Goal: Information Seeking & Learning: Learn about a topic

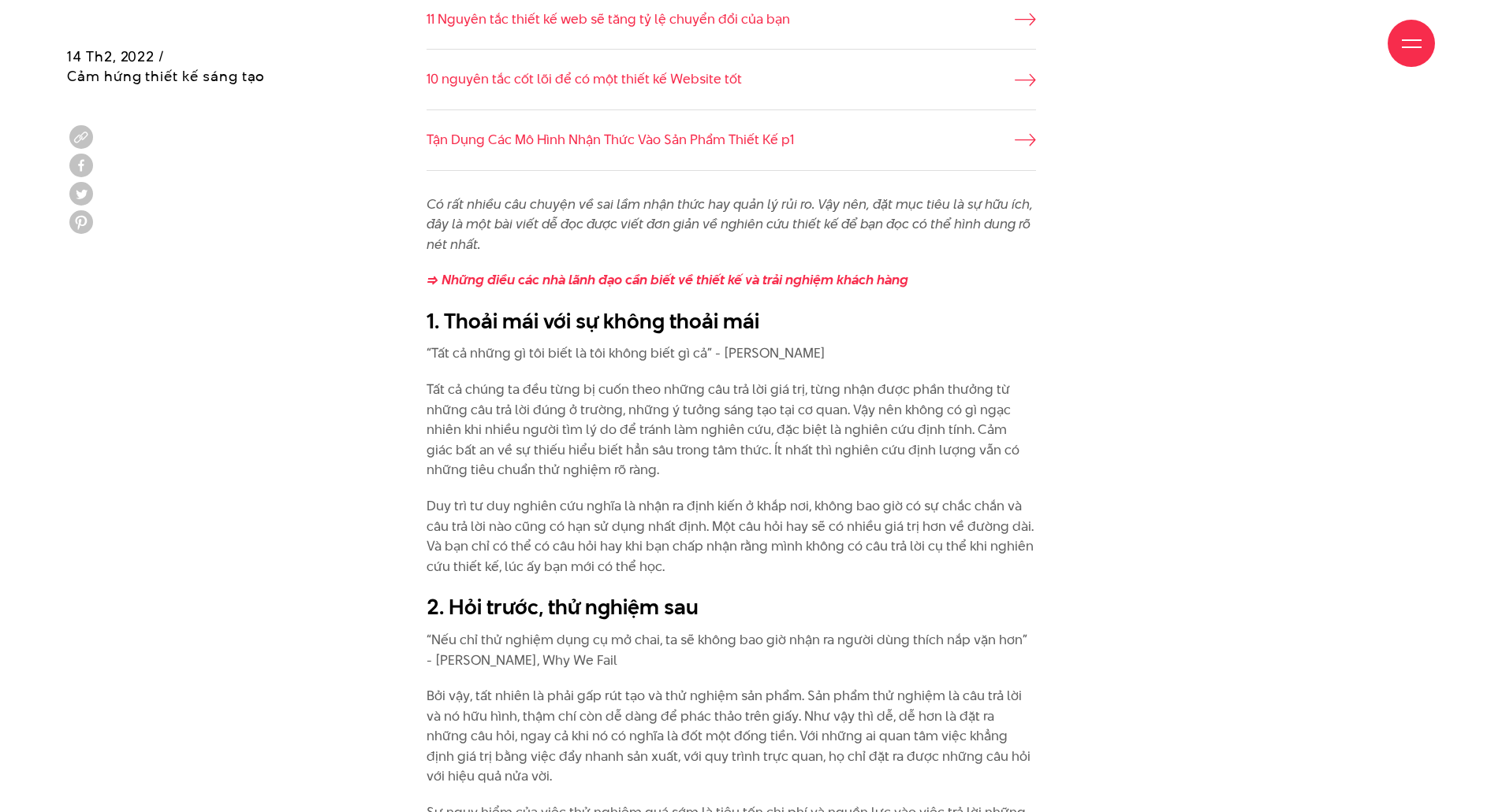
scroll to position [1576, 0]
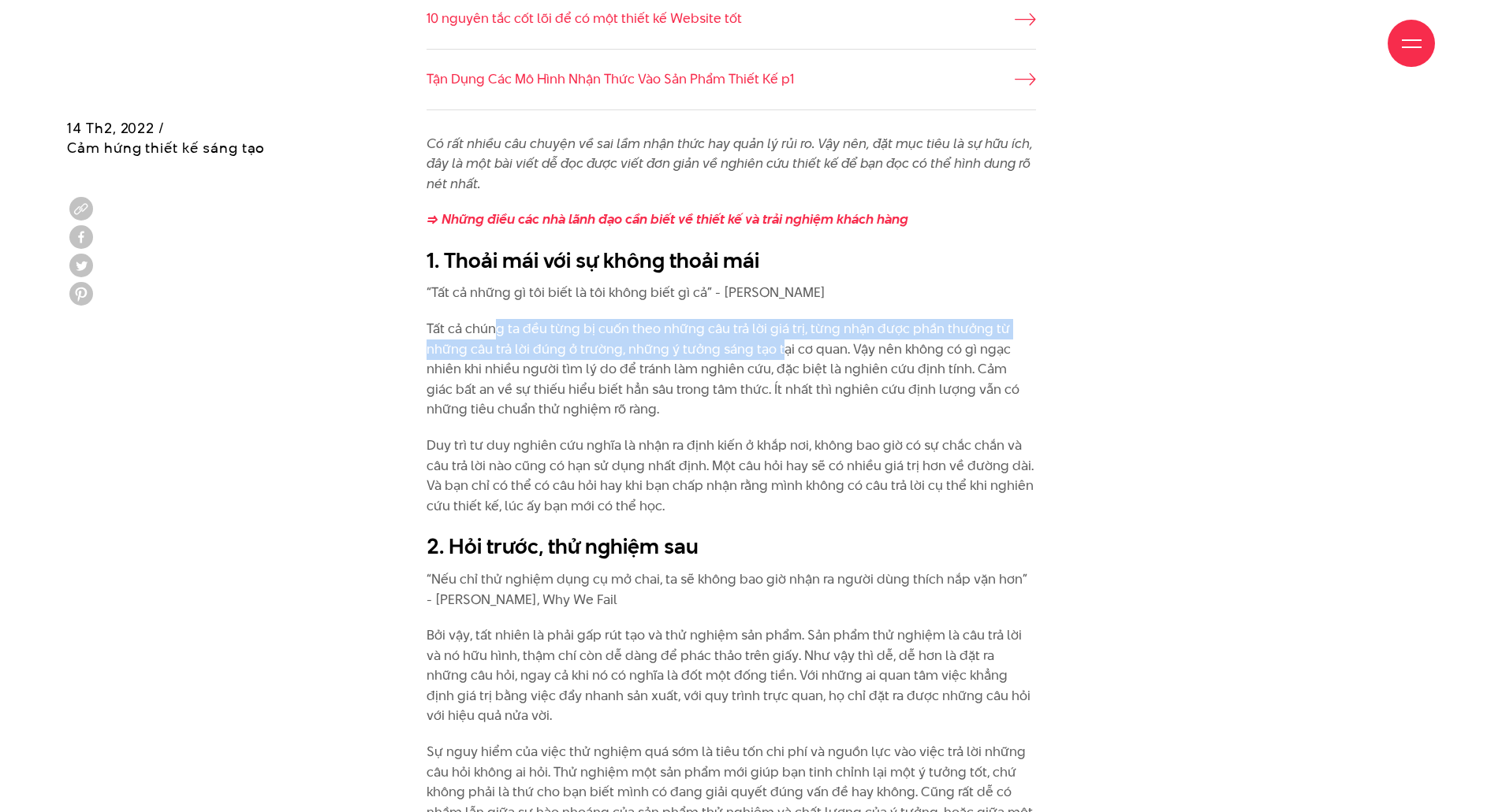
drag, startPoint x: 499, startPoint y: 323, endPoint x: 784, endPoint y: 341, distance: 285.6
click at [784, 341] on p "Tất cả chúng ta đều từng bị cuốn theo những câu trả lời giá trị, từng nhận được…" at bounding box center [731, 370] width 609 height 101
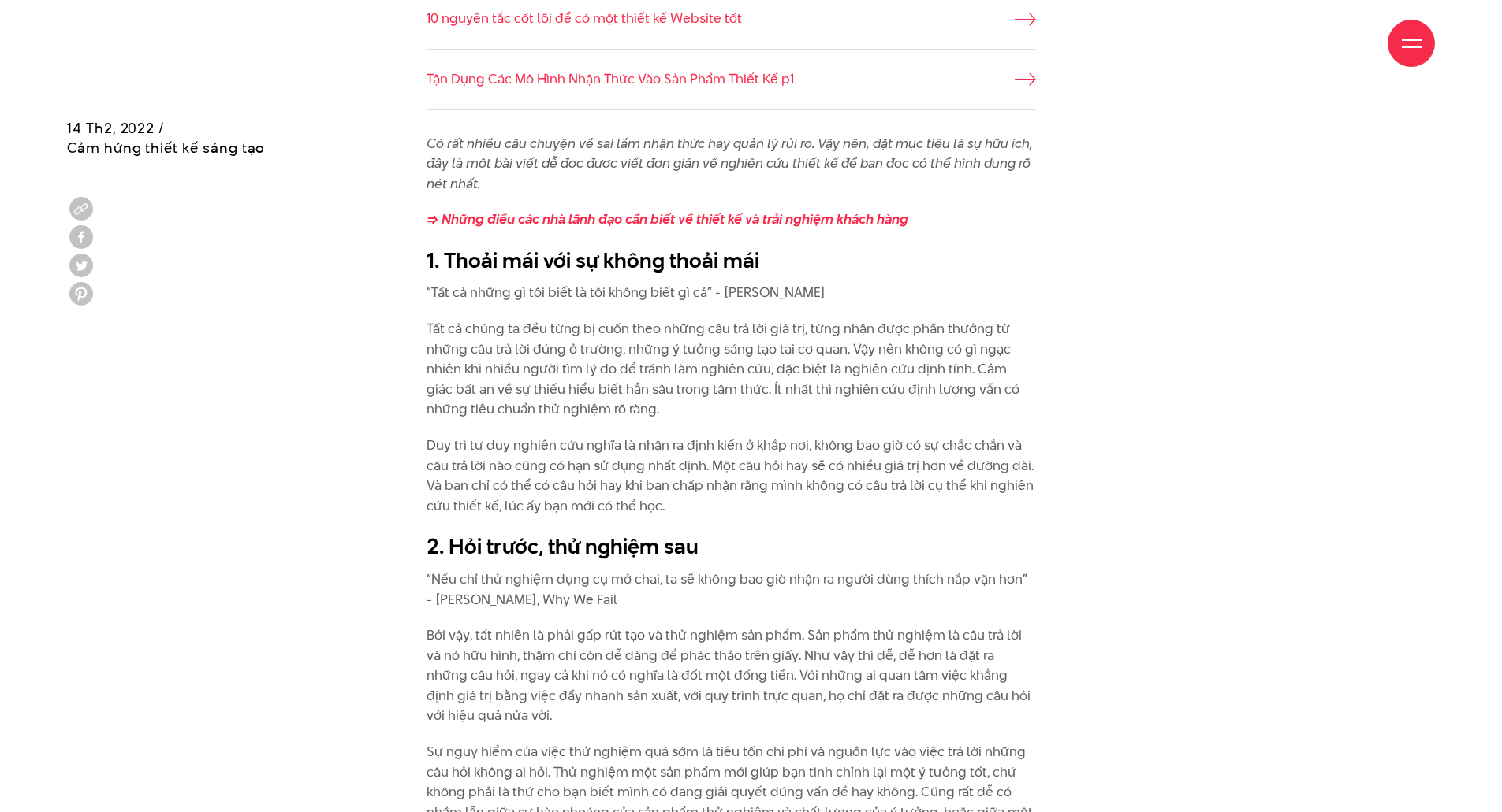
click at [805, 355] on p "Tất cả chúng ta đều từng bị cuốn theo những câu trả lời giá trị, từng nhận được…" at bounding box center [731, 370] width 609 height 101
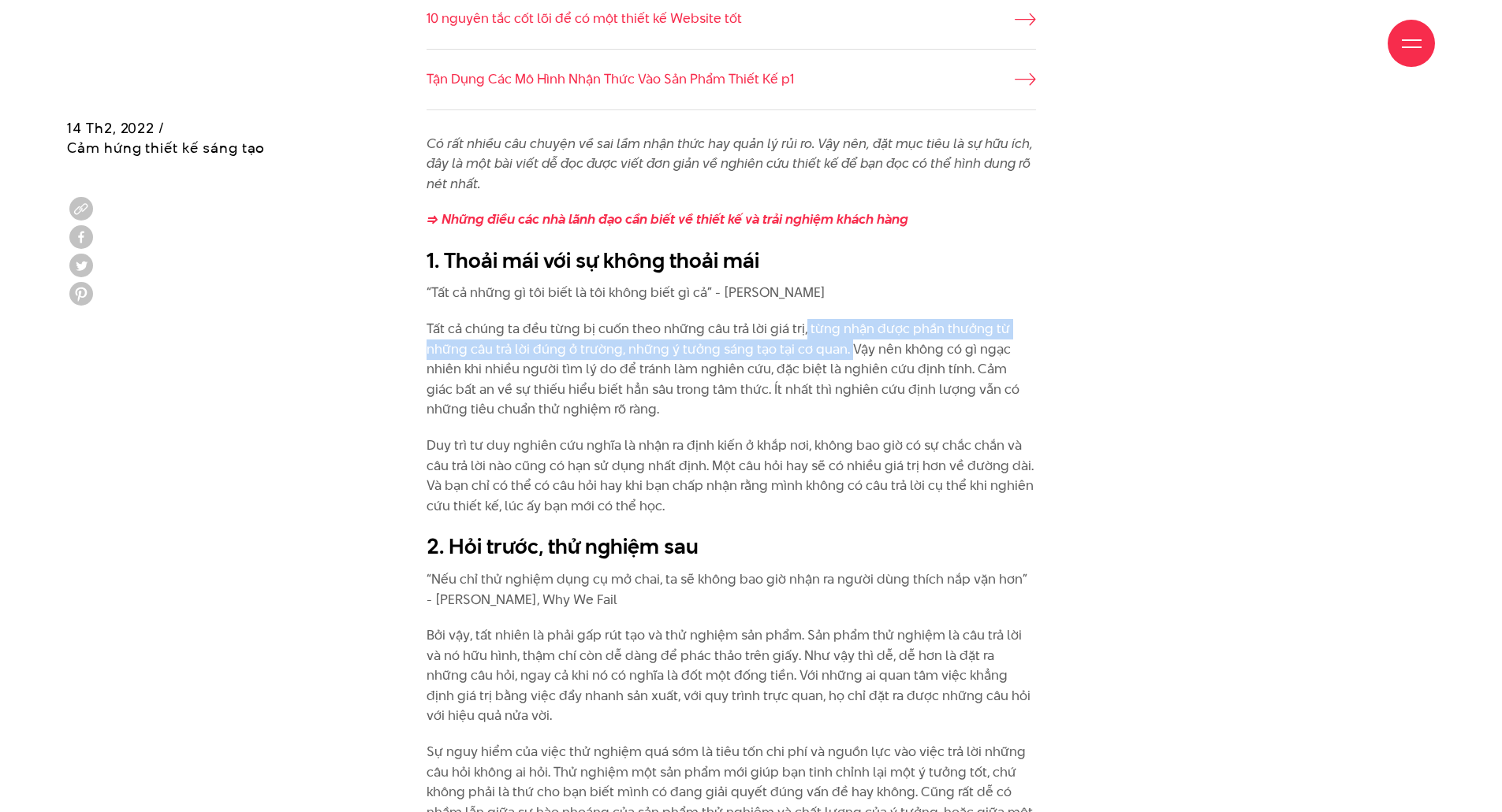
drag, startPoint x: 803, startPoint y: 314, endPoint x: 858, endPoint y: 355, distance: 68.6
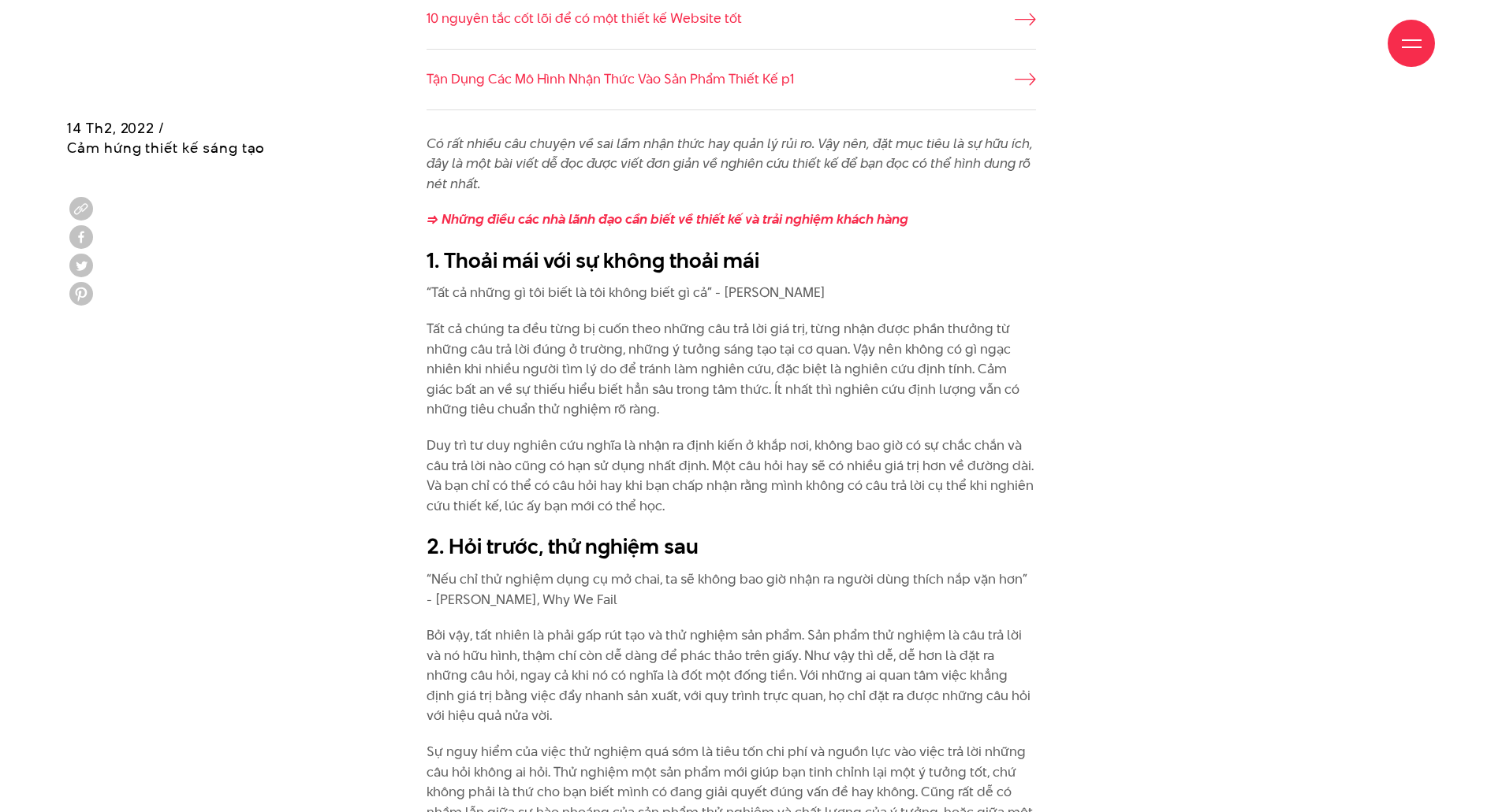
click at [863, 363] on p "Tất cả chúng ta đều từng bị cuốn theo những câu trả lời giá trị, từng nhận được…" at bounding box center [731, 370] width 609 height 101
drag, startPoint x: 515, startPoint y: 321, endPoint x: 942, endPoint y: 335, distance: 427.2
click at [942, 335] on p "Tất cả chúng ta đều từng bị cuốn theo những câu trả lời giá trị, từng nhận được…" at bounding box center [731, 370] width 609 height 101
click at [943, 367] on p "Tất cả chúng ta đều từng bị cuốn theo những câu trả lời giá trị, từng nhận được…" at bounding box center [731, 370] width 609 height 101
drag, startPoint x: 680, startPoint y: 349, endPoint x: 926, endPoint y: 349, distance: 246.0
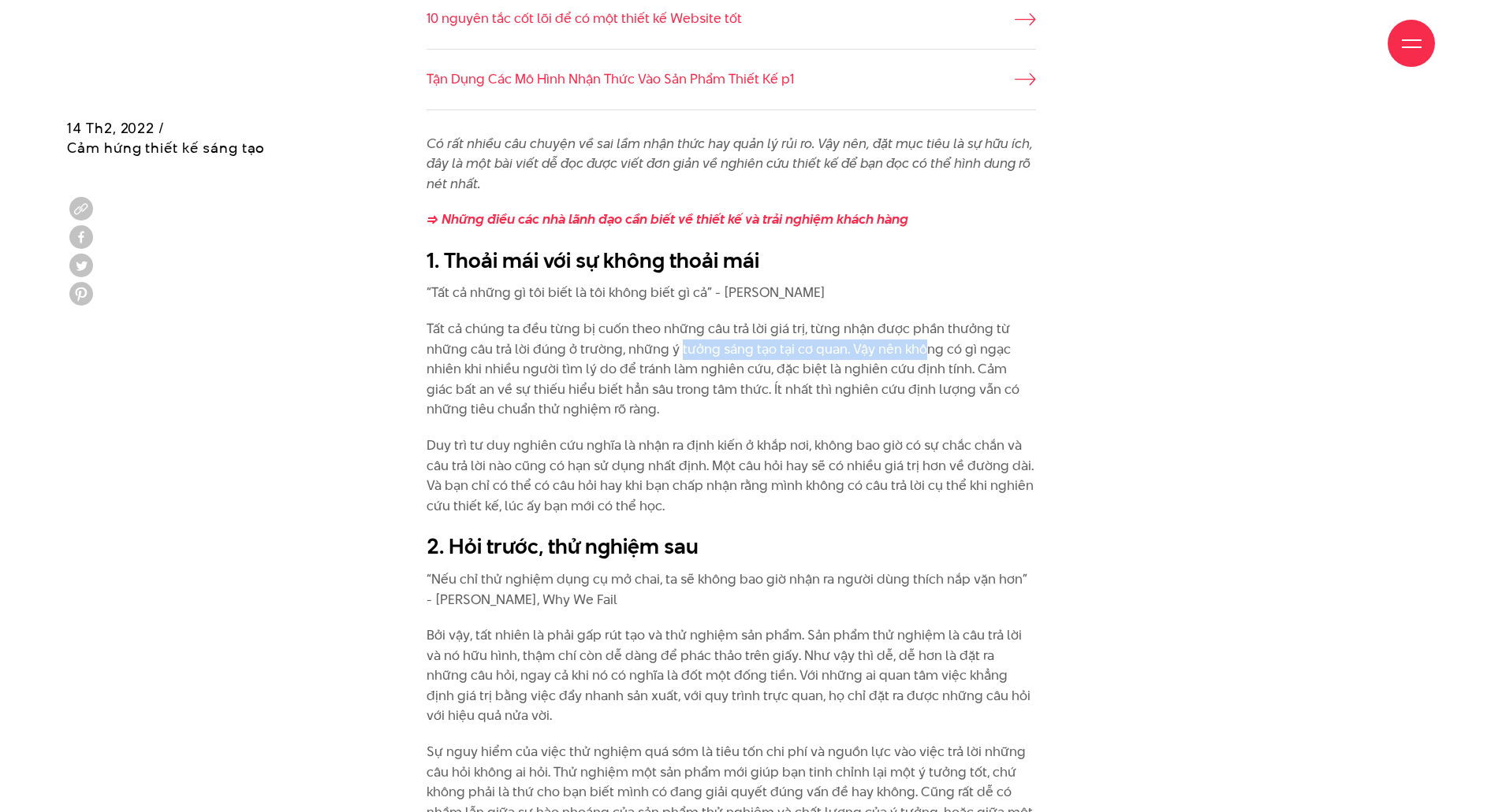
click at [926, 349] on p "Tất cả chúng ta đều từng bị cuốn theo những câu trả lời giá trị, từng nhận được…" at bounding box center [731, 370] width 609 height 101
click at [991, 349] on p "Tất cả chúng ta đều từng bị cuốn theo những câu trả lời giá trị, từng nhận được…" at bounding box center [731, 370] width 609 height 101
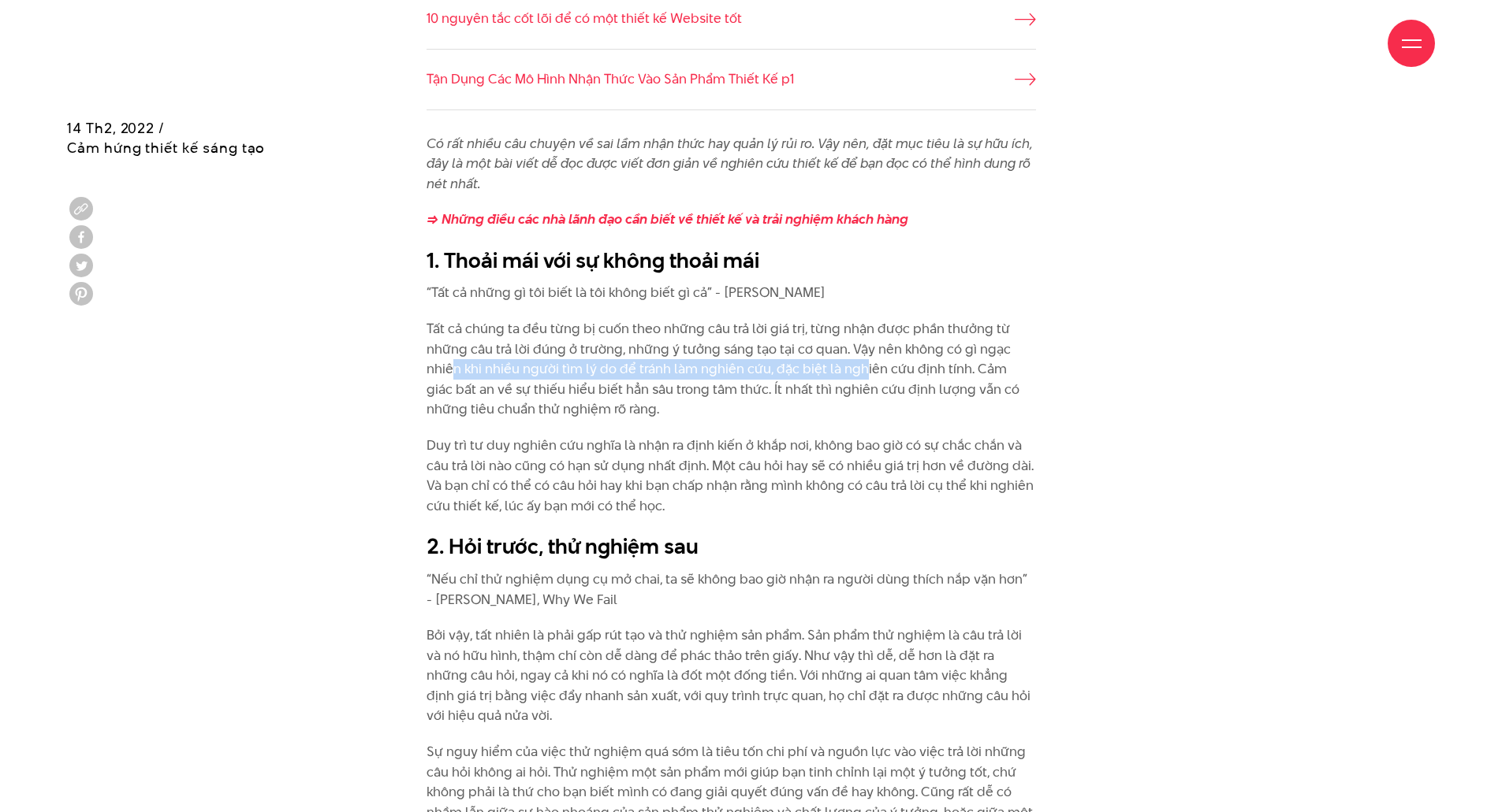
drag, startPoint x: 453, startPoint y: 372, endPoint x: 862, endPoint y: 373, distance: 409.0
click at [862, 373] on p "Tất cả chúng ta đều từng bị cuốn theo những câu trả lời giá trị, từng nhận được…" at bounding box center [731, 370] width 609 height 101
click at [952, 373] on p "Tất cả chúng ta đều từng bị cuốn theo những câu trả lời giá trị, từng nhận được…" at bounding box center [731, 370] width 609 height 101
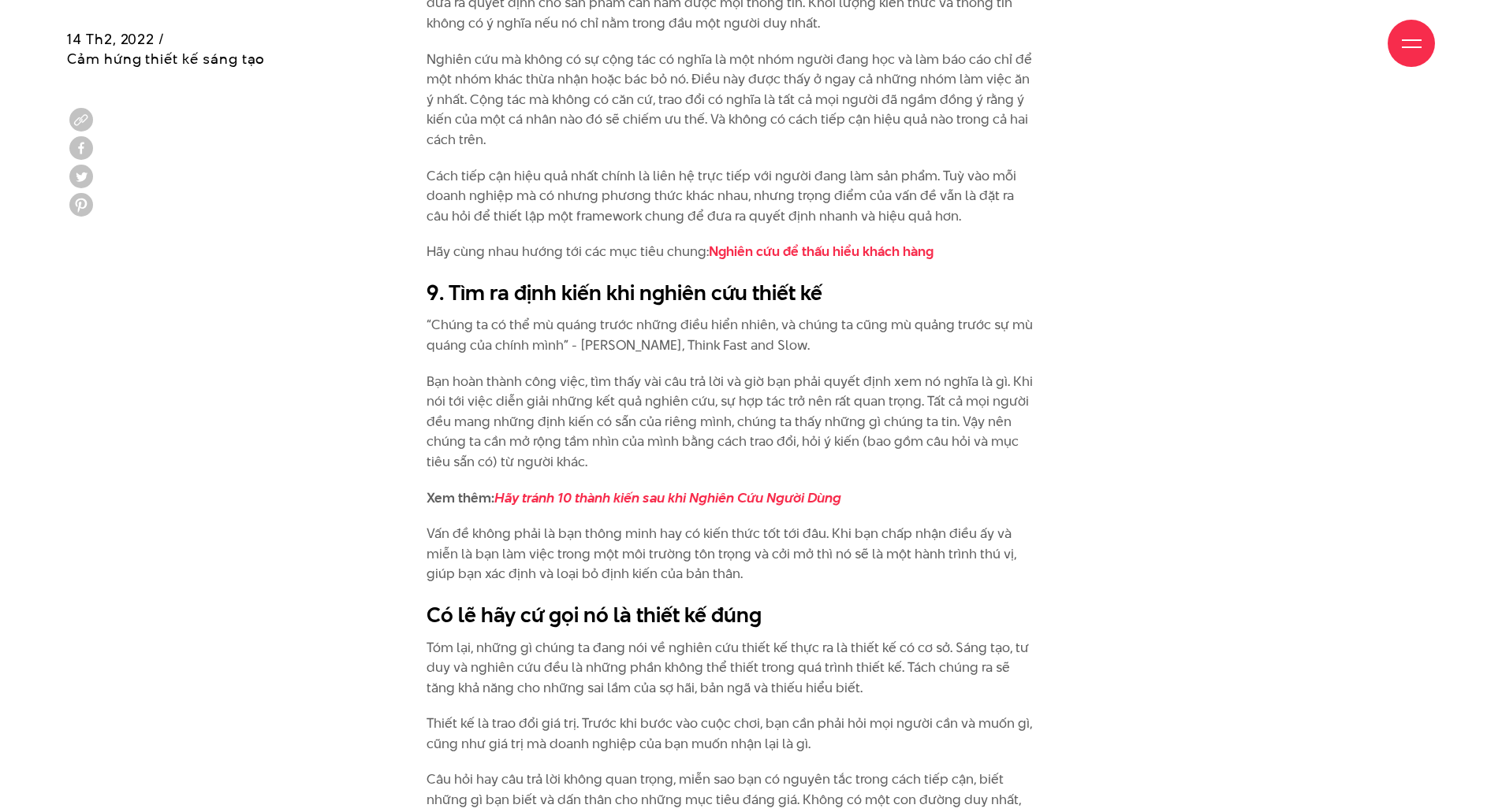
scroll to position [5436, 0]
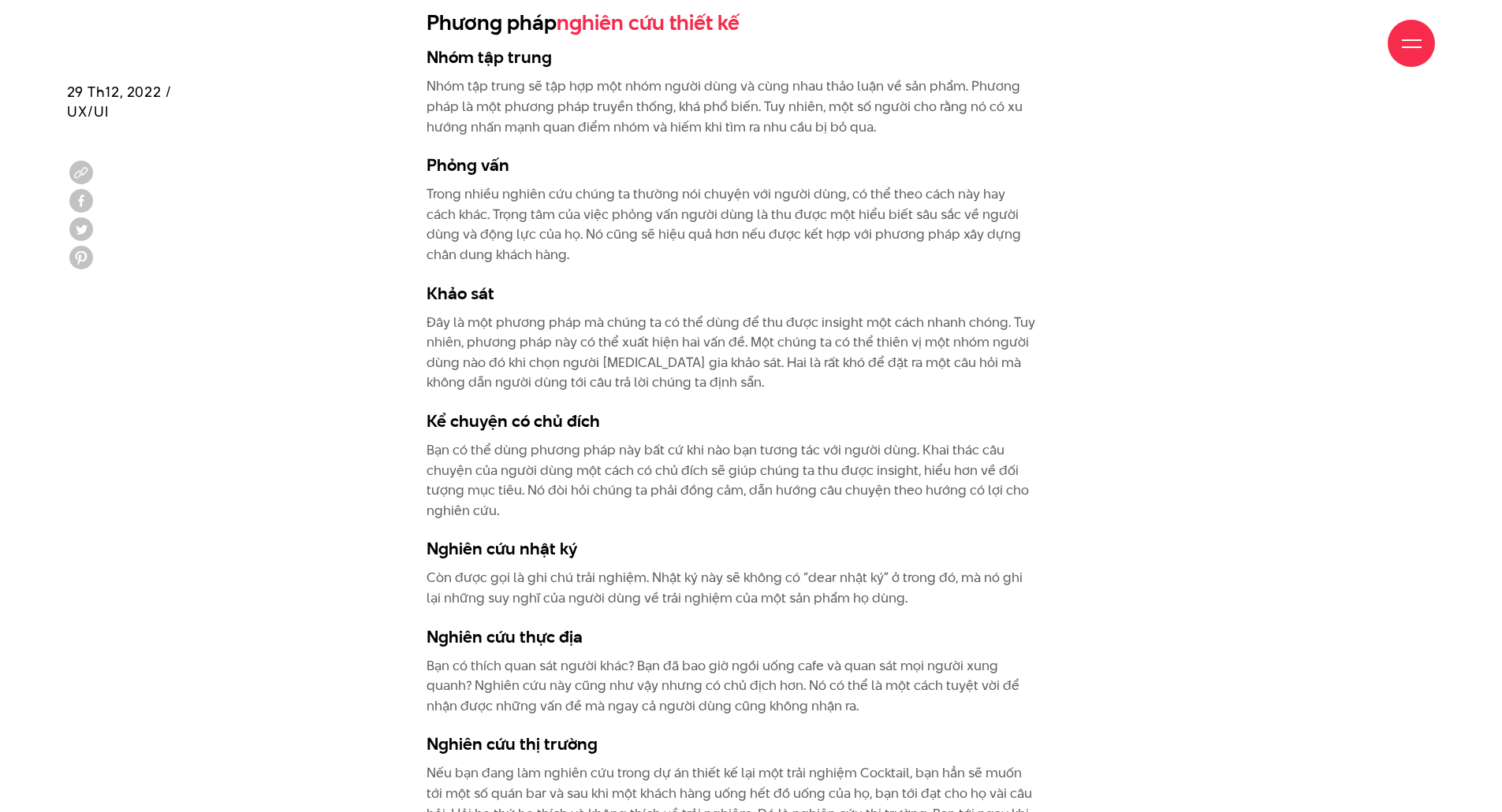
scroll to position [3466, 0]
